Goal: Find contact information: Obtain details needed to contact an individual or organization

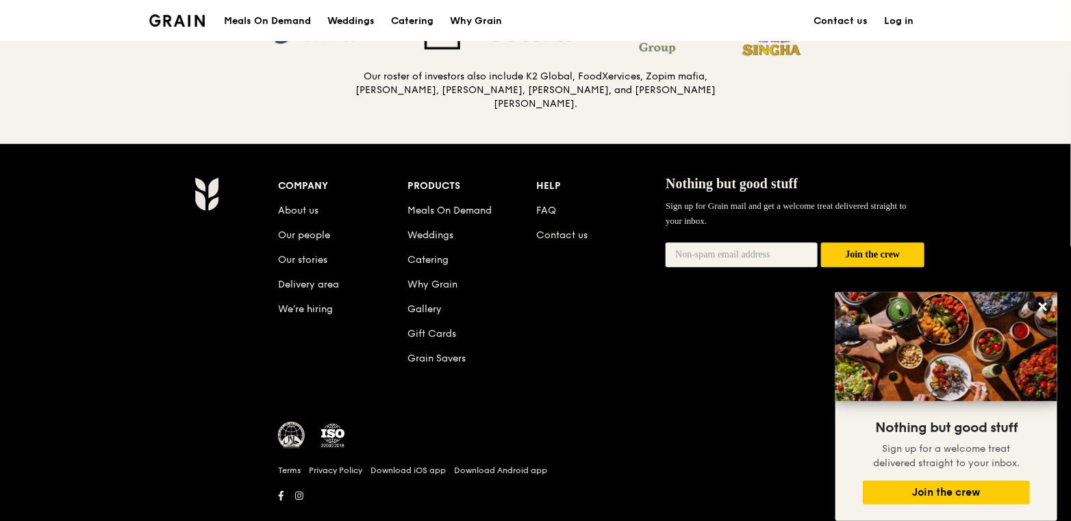
scroll to position [1518, 0]
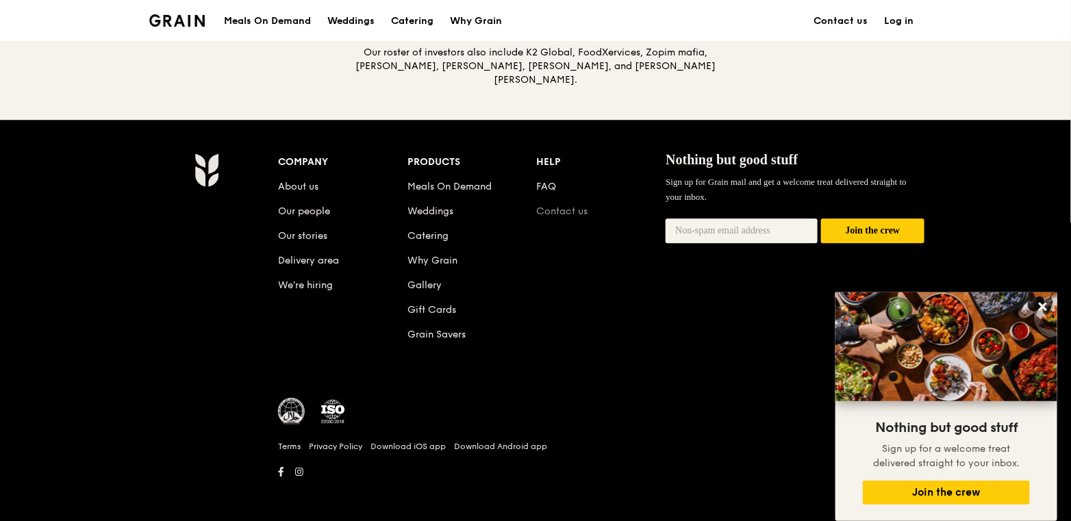
click at [550, 205] on link "Contact us" at bounding box center [562, 211] width 51 height 12
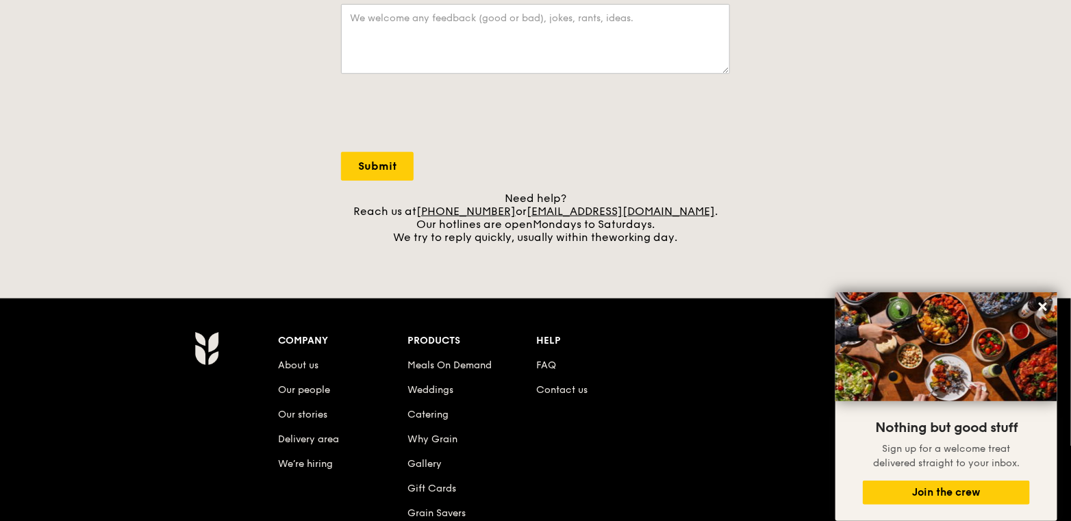
scroll to position [479, 0]
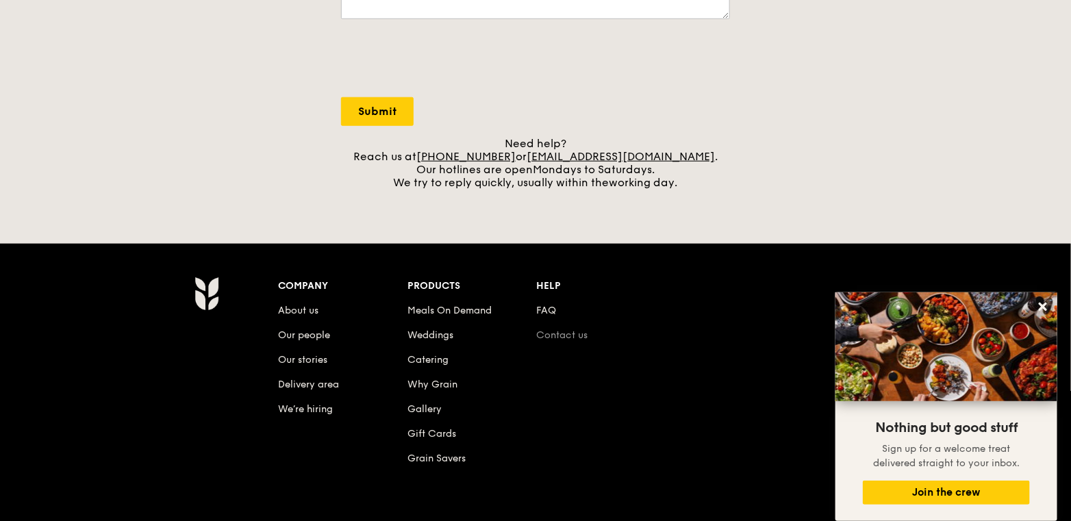
click at [567, 335] on link "Contact us" at bounding box center [562, 335] width 51 height 12
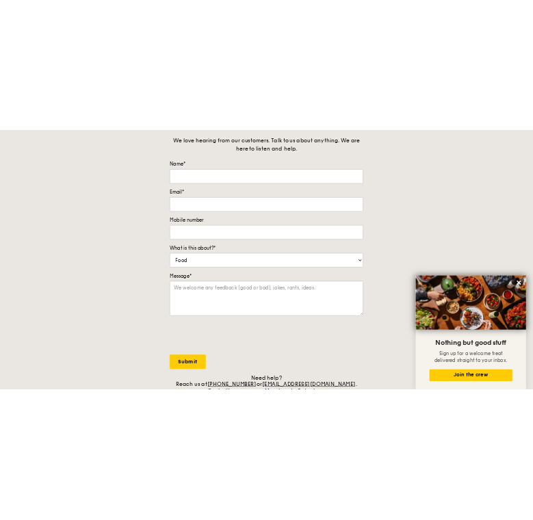
scroll to position [137, 0]
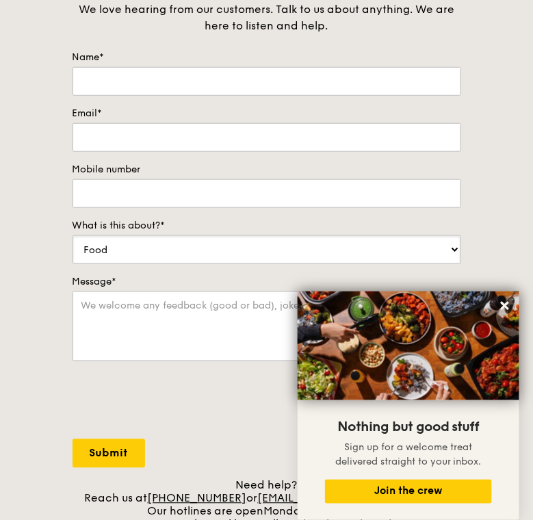
click at [446, 249] on select "Food Service Billing/Payment Catering Others" at bounding box center [267, 249] width 389 height 29
click at [454, 250] on select "Food Service Billing/Payment Catering Others" at bounding box center [267, 249] width 389 height 29
click at [247, 241] on select "Food Service Billing/Payment Catering Others" at bounding box center [267, 249] width 389 height 29
click at [507, 307] on icon at bounding box center [505, 306] width 8 height 8
